Goal: Information Seeking & Learning: Learn about a topic

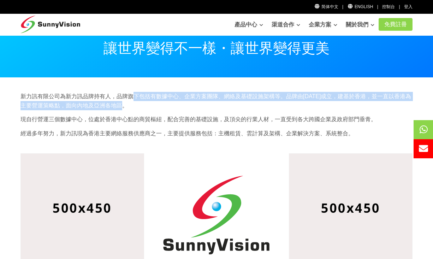
click at [251, 109] on p "新力訊有限公司為新力訊品牌持有人，品牌旗下包括有數據中心、企業方案團隊、網絡及基礎設施架構等。品牌由[DATE]成立，建基於香港，並一直以香港為主要營運策略點…" at bounding box center [217, 101] width 392 height 18
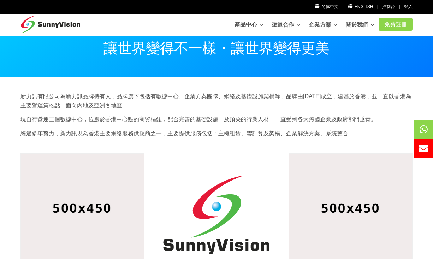
click at [218, 103] on p "新力訊有限公司為新力訊品牌持有人，品牌旗下包括有數據中心、企業方案團隊、網絡及基礎設施架構等。品牌由[DATE]成立，建基於香港，並一直以香港為主要營運策略點…" at bounding box center [217, 101] width 392 height 18
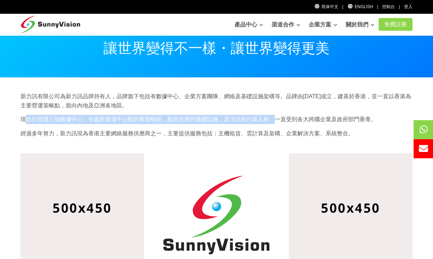
drag, startPoint x: 27, startPoint y: 120, endPoint x: 274, endPoint y: 123, distance: 246.8
click at [274, 123] on p "現自行營運三個數據中心，位處於香港中心點的商貿樞紐，配合完善的基礎設施，及頂尖的行業人材，一直受到各大跨國企業及政府部門垂青。" at bounding box center [217, 119] width 392 height 9
drag, startPoint x: 205, startPoint y: 123, endPoint x: 202, endPoint y: 122, distance: 3.6
click at [205, 123] on p "現自行營運三個數據中心，位處於香港中心點的商貿樞紐，配合完善的基礎設施，及頂尖的行業人材，一直受到各大跨國企業及政府部門垂青。" at bounding box center [217, 119] width 392 height 9
click at [170, 119] on p "現自行營運三個數據中心，位處於香港中心點的商貿樞紐，配合完善的基礎設施，及頂尖的行業人材，一直受到各大跨國企業及政府部門垂青。" at bounding box center [217, 119] width 392 height 9
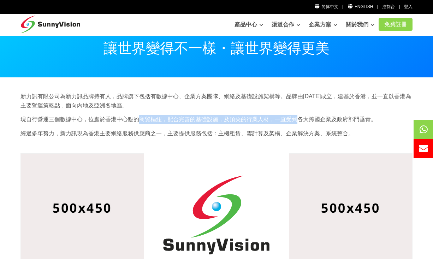
drag, startPoint x: 136, startPoint y: 118, endPoint x: 298, endPoint y: 121, distance: 162.0
click at [298, 121] on p "現自行營運三個數據中心，位處於香港中心點的商貿樞紐，配合完善的基礎設施，及頂尖的行業人材，一直受到各大跨國企業及政府部門垂青。" at bounding box center [217, 119] width 392 height 9
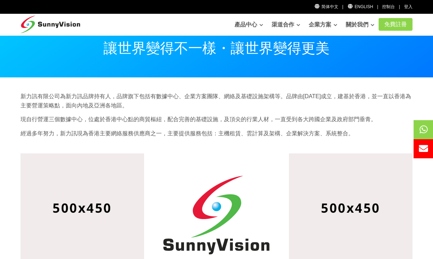
click at [321, 124] on div "新力訊有限公司為新力訊品牌持有人，品牌旗下包括有數據中心、企業方案團隊、網絡及基礎設施架構等。品牌由[DATE]成立，建基於香港，並一直以香港為主要營運策略點…" at bounding box center [216, 117] width 403 height 51
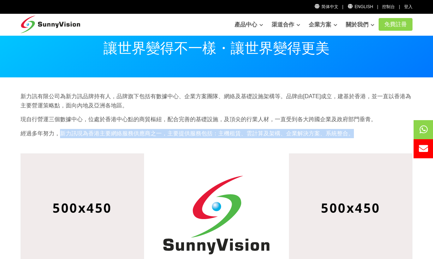
drag, startPoint x: 357, startPoint y: 135, endPoint x: 62, endPoint y: 135, distance: 294.9
click at [62, 135] on p "經過多年努力，新力訊現為香港主要網絡服務供應商之一，主要提供服務包括：主機租賃、雲計算及架構、企業解決方案、系統整合。" at bounding box center [217, 133] width 392 height 9
copy p "新力訊現為香港主要網絡服務供應商之一，主要提供服務包括：主機租賃、雲計算及架構、企業解決方案、系統整合。"
click at [244, 132] on p "經過多年努力，新力訊現為香港主要網絡服務供應商之一，主要提供服務包括：主機租賃、雲計算及架構、企業解決方案、系統整合。" at bounding box center [217, 133] width 392 height 9
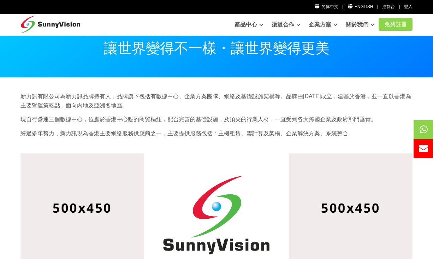
click at [135, 132] on p "經過多年努力，新力訊現為香港主要網絡服務供應商之一，主要提供服務包括：主機租賃、雲計算及架構、企業解決方案、系統整合。" at bounding box center [217, 133] width 392 height 9
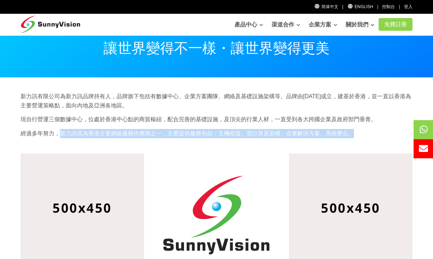
drag, startPoint x: 60, startPoint y: 133, endPoint x: 391, endPoint y: 137, distance: 330.9
click at [391, 137] on p "經過多年努力，新力訊現為香港主要網絡服務供應商之一，主要提供服務包括：主機租賃、雲計算及架構、企業解決方案、系統整合。" at bounding box center [217, 133] width 392 height 9
copy p "新力訊現為香港主要網絡服務供應商之一，主要提供服務包括：主機租賃、雲計算及架構、企業解決方案、系統整合。"
